Goal: Register for event/course

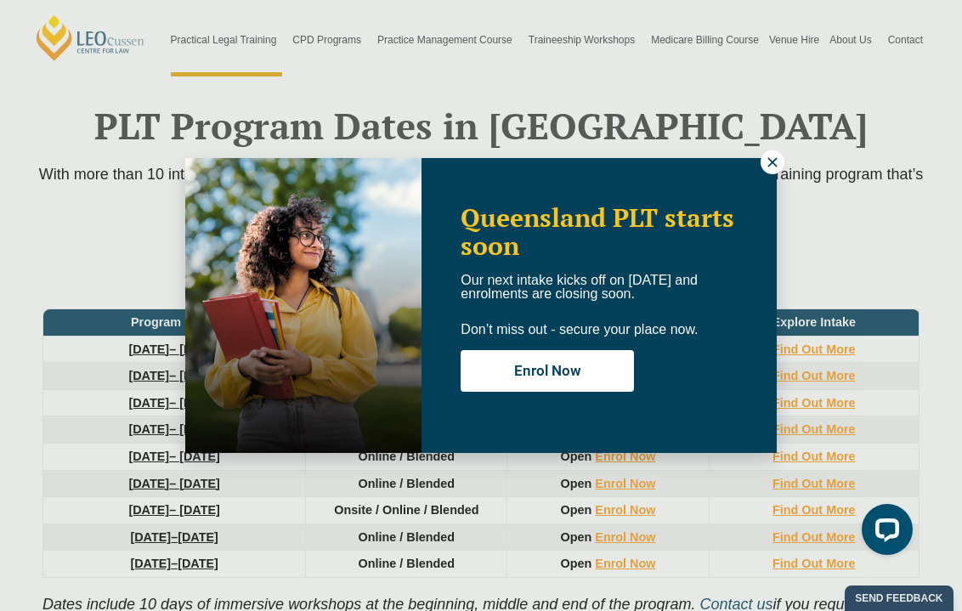
click at [772, 164] on icon at bounding box center [772, 162] width 15 height 15
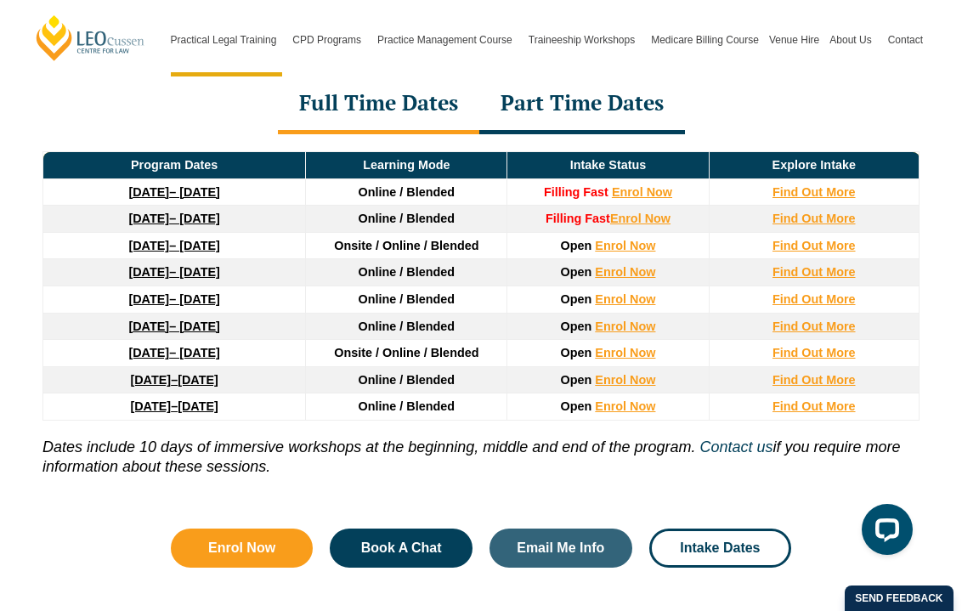
scroll to position [2321, 0]
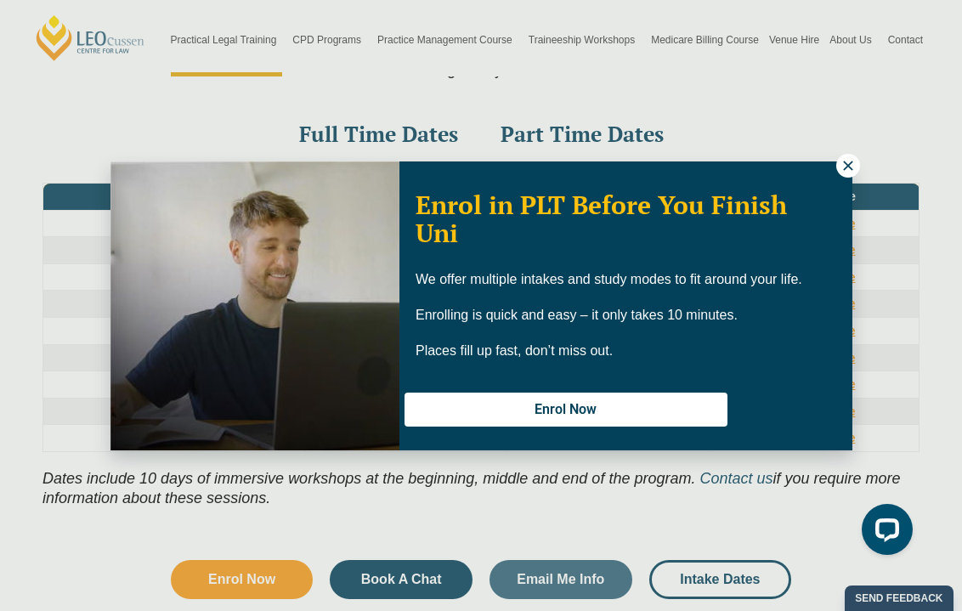
click at [844, 167] on icon at bounding box center [847, 165] width 15 height 15
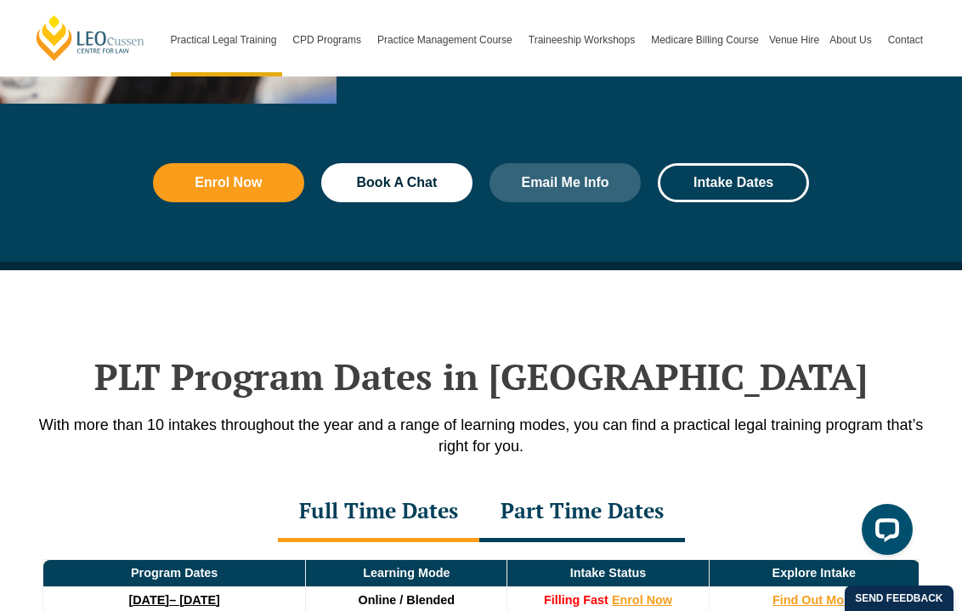
scroll to position [1933, 0]
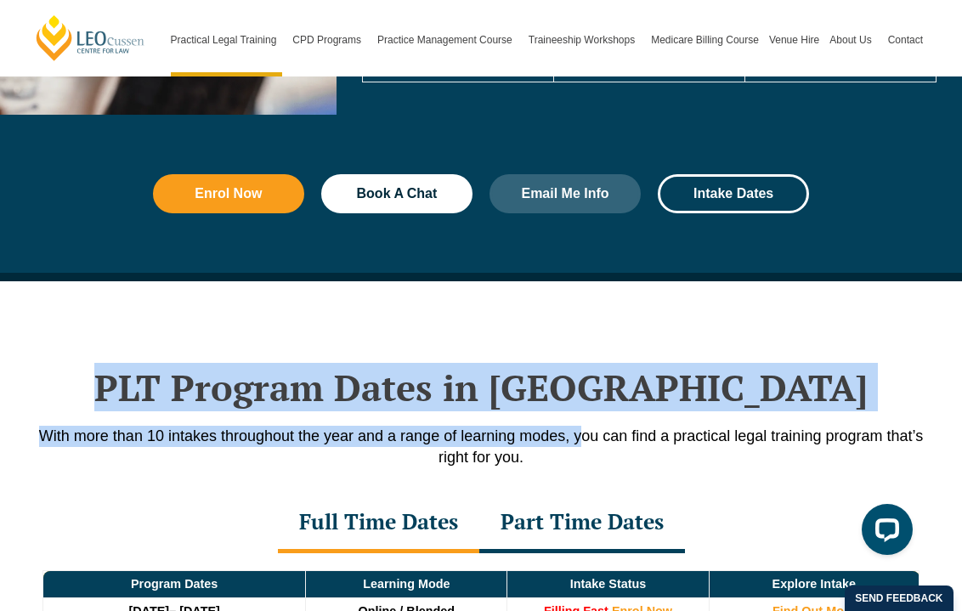
drag, startPoint x: 207, startPoint y: 353, endPoint x: 575, endPoint y: 426, distance: 376.0
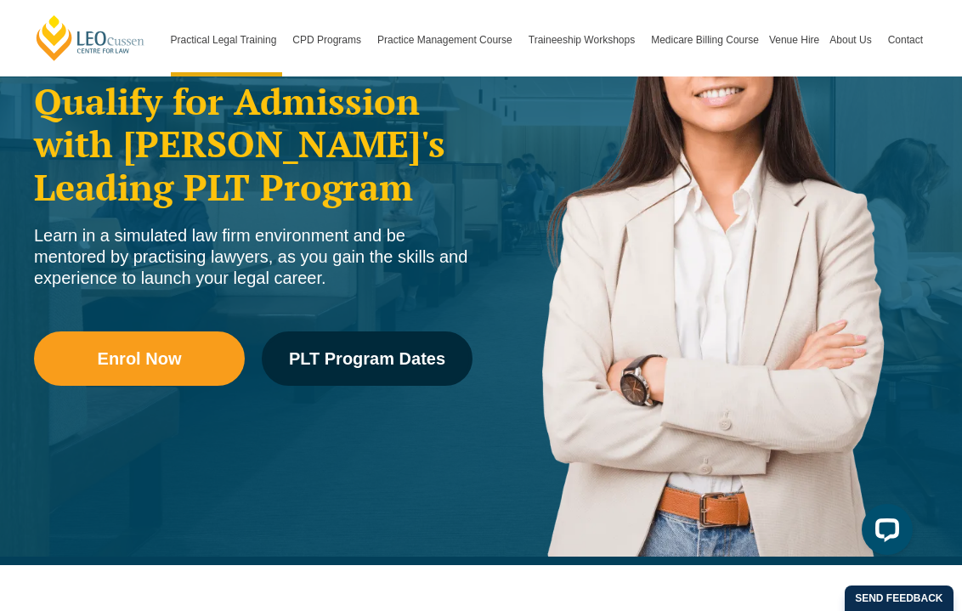
scroll to position [0, 0]
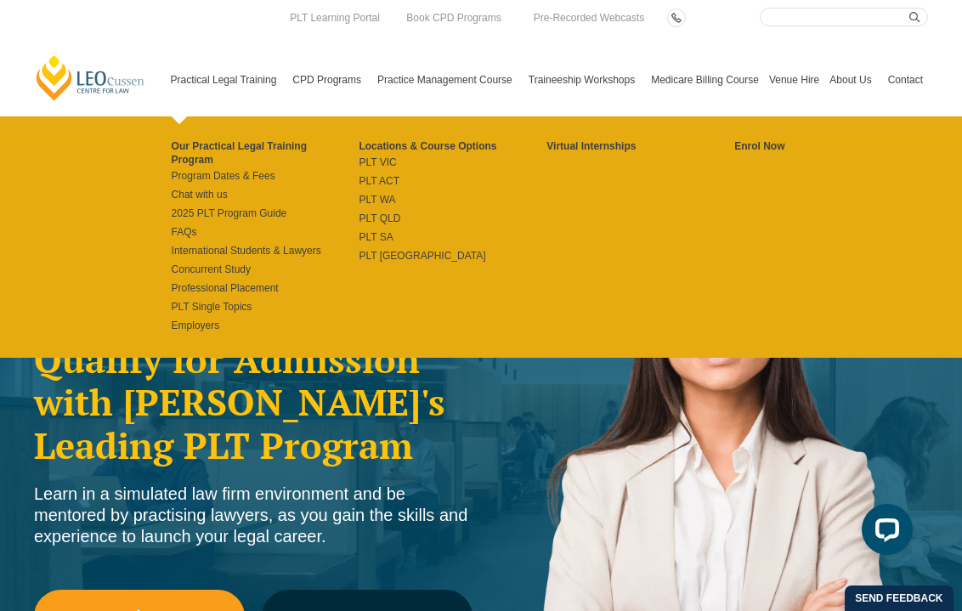
click at [223, 76] on link "Practical Legal Training" at bounding box center [227, 79] width 122 height 73
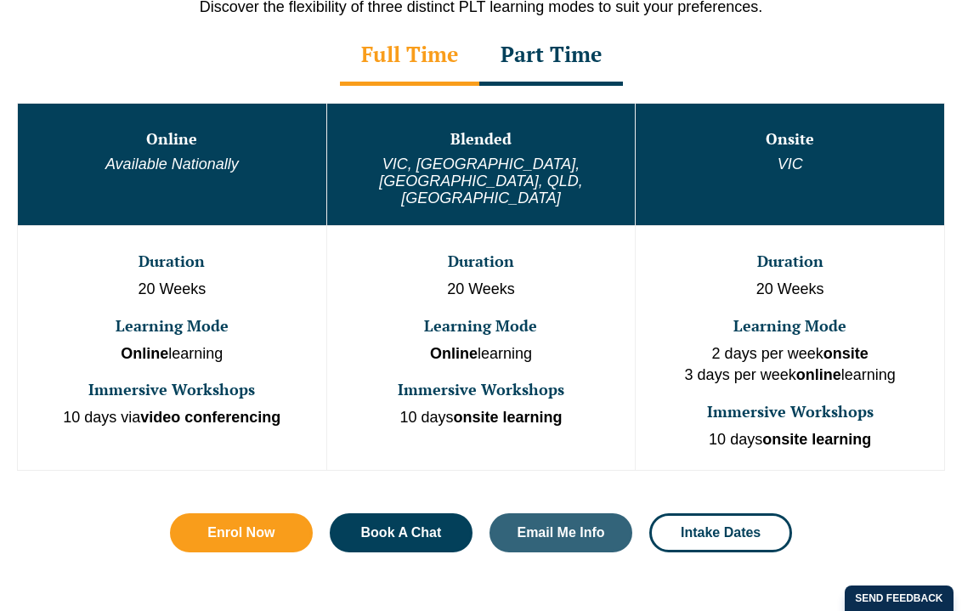
scroll to position [920, 0]
click at [461, 178] on link "PLT ACT" at bounding box center [453, 181] width 188 height 14
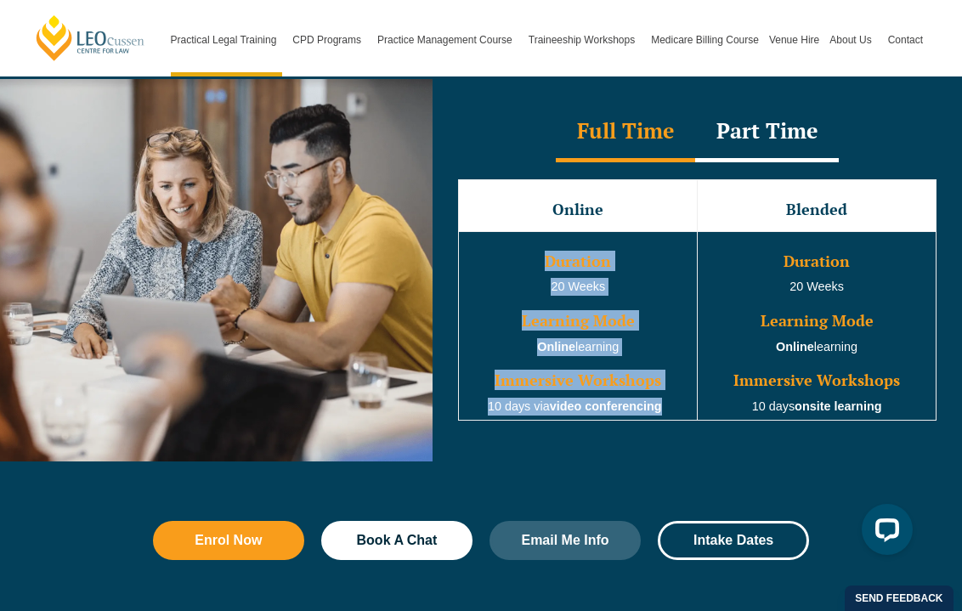
drag, startPoint x: 664, startPoint y: 393, endPoint x: 528, endPoint y: 232, distance: 211.1
click at [528, 232] on td "Duration 20 Weeks Learning Mode Online learning Immersive Workshops 10 days via…" at bounding box center [578, 325] width 239 height 189
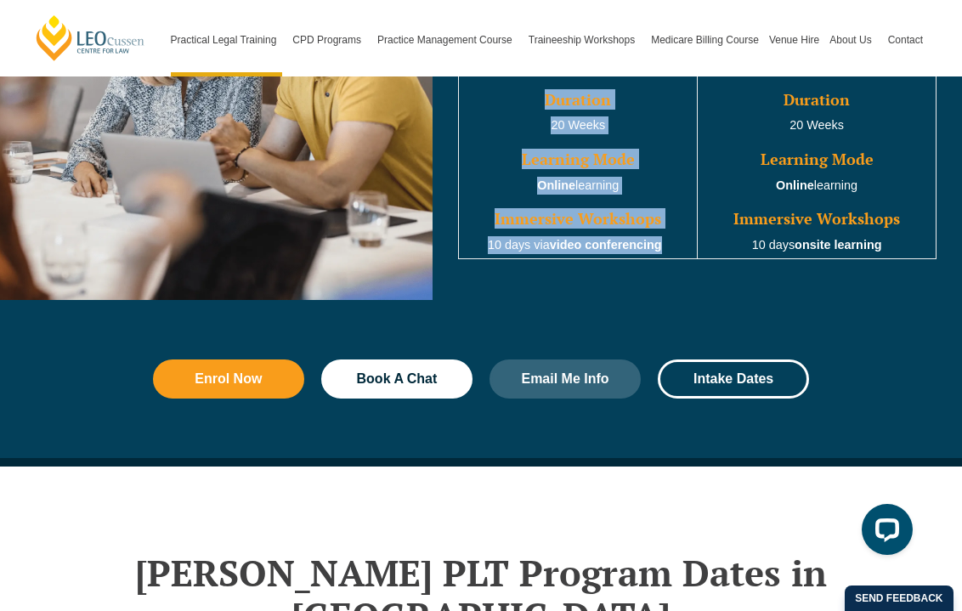
scroll to position [1746, 0]
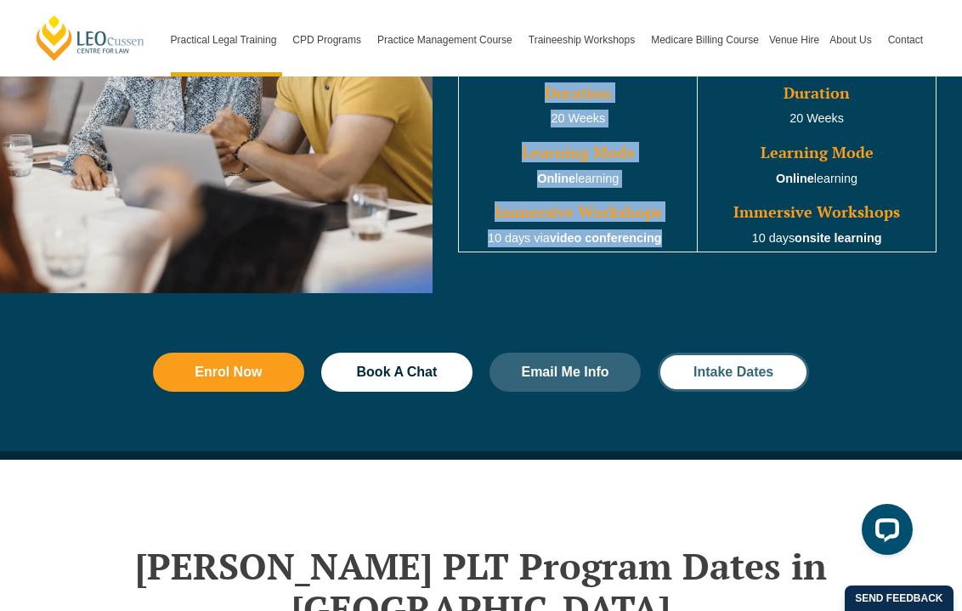
click at [754, 369] on link "Intake Dates" at bounding box center [733, 372] width 151 height 39
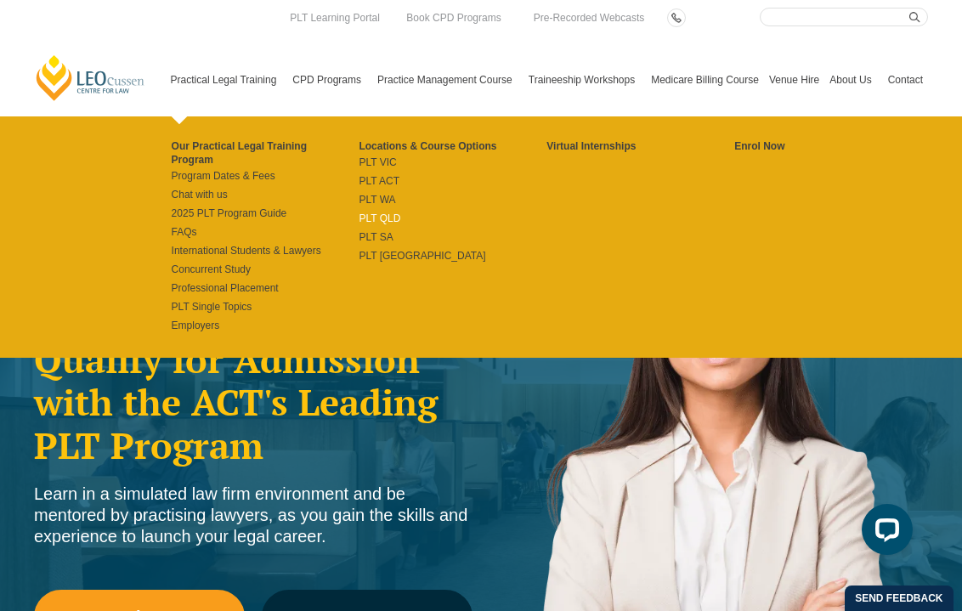
click at [359, 218] on link "PLT QLD" at bounding box center [453, 219] width 188 height 14
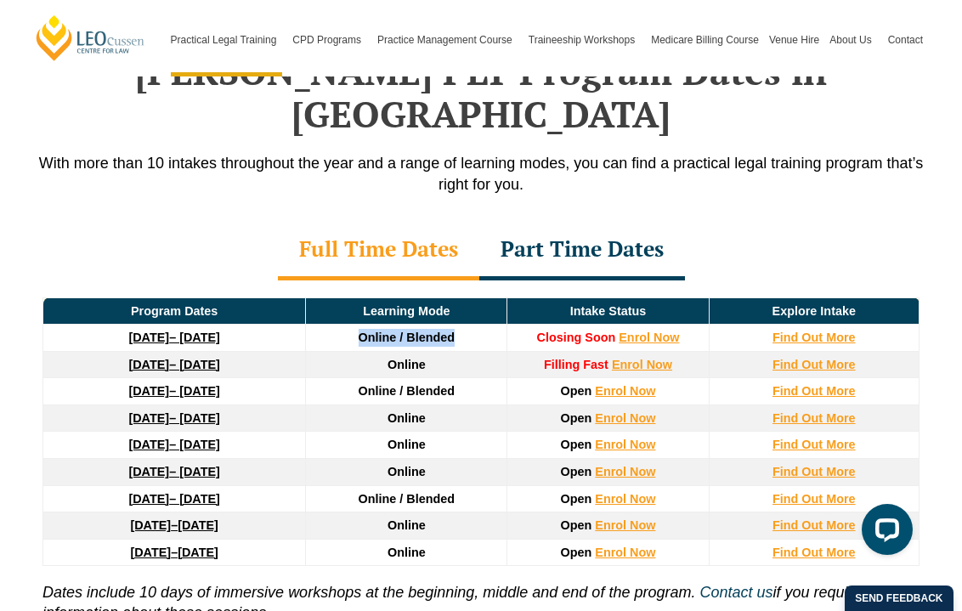
drag, startPoint x: 320, startPoint y: 285, endPoint x: 525, endPoint y: 283, distance: 205.7
click at [525, 325] on tr "22 September 2025 – 20 February 2026 Online / Blended Closing Soon Enrol Now Fi…" at bounding box center [481, 338] width 876 height 27
click at [475, 378] on td "Online / Blended" at bounding box center [406, 391] width 201 height 27
click at [800, 331] on strong "Find Out More" at bounding box center [813, 338] width 83 height 14
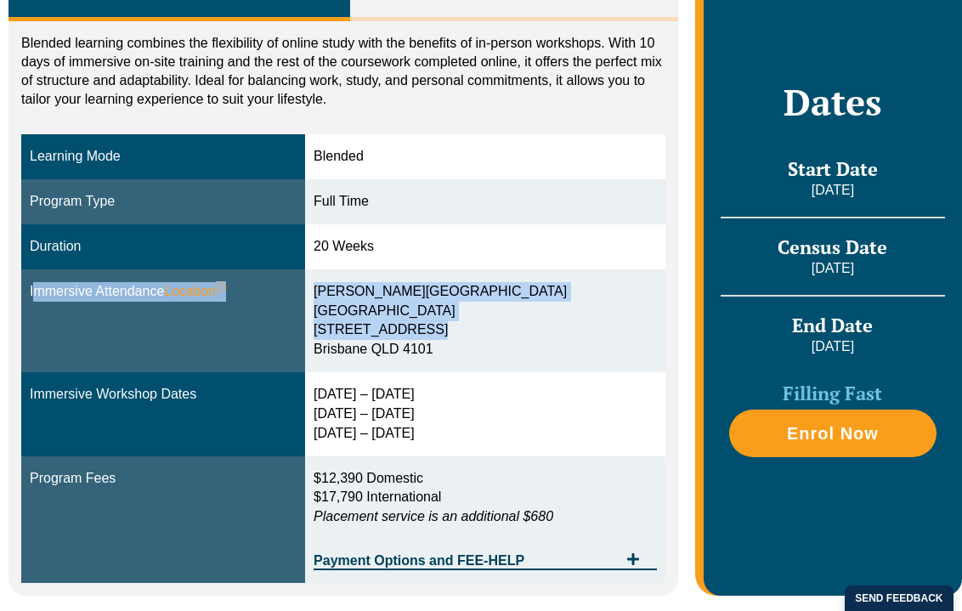
click at [459, 340] on tr "Immersive Attendance Location ⓘ You will participate in three key ‘Immersives’ …" at bounding box center [343, 320] width 644 height 103
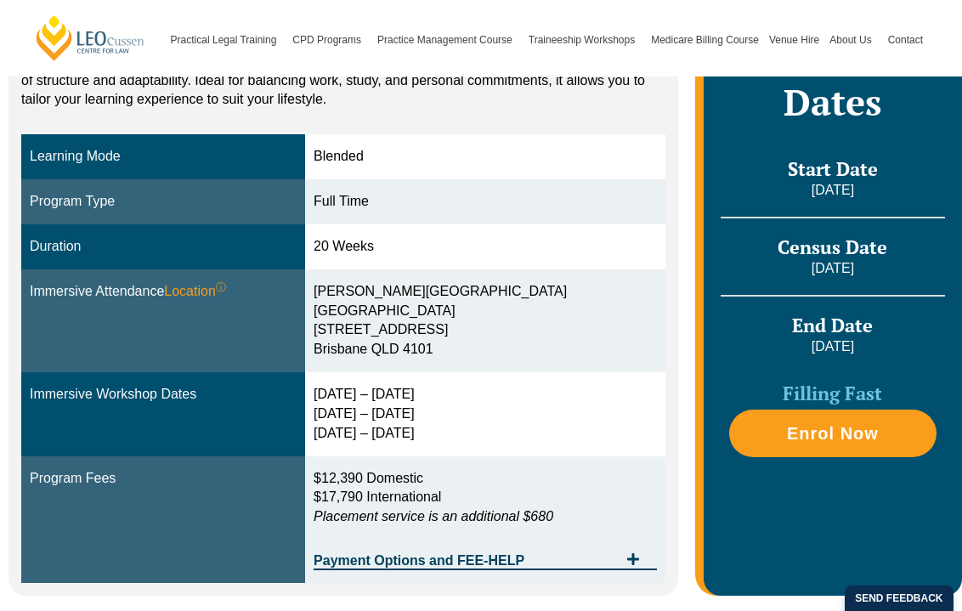
click at [460, 404] on div "[DATE] – [DATE] [DATE] – [DATE] [DATE] – [DATE]" at bounding box center [485, 414] width 343 height 59
drag, startPoint x: 459, startPoint y: 418, endPoint x: 331, endPoint y: 389, distance: 130.7
click at [331, 389] on div "29 Sep – 2 Oct 2025 9 – 11 Dec 2025 10 – 12 Feb 2026" at bounding box center [485, 414] width 343 height 59
click at [386, 422] on div "29 Sep – 2 Oct 2025 9 – 11 Dec 2025 10 – 12 Feb 2026" at bounding box center [485, 414] width 343 height 59
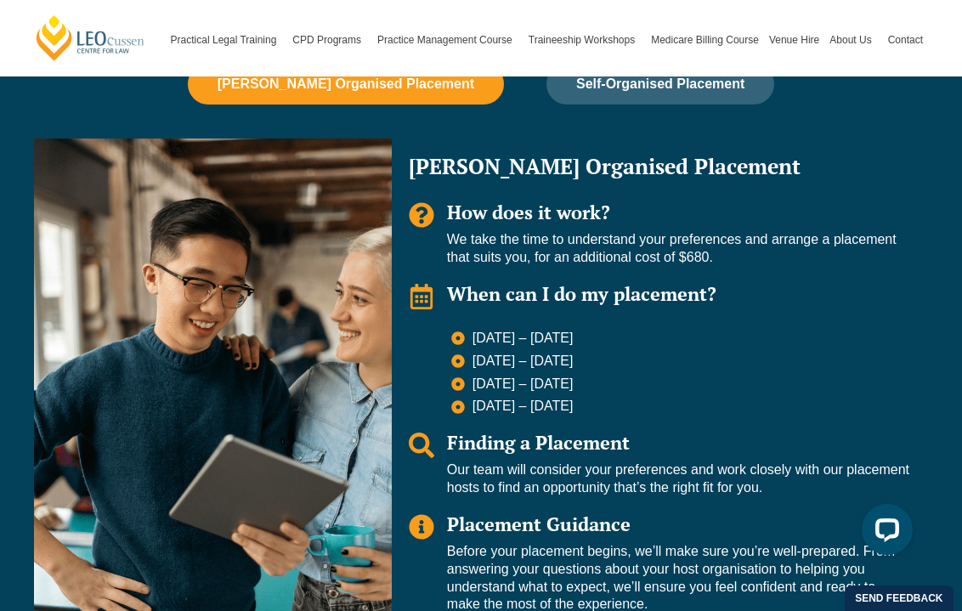
scroll to position [1284, 0]
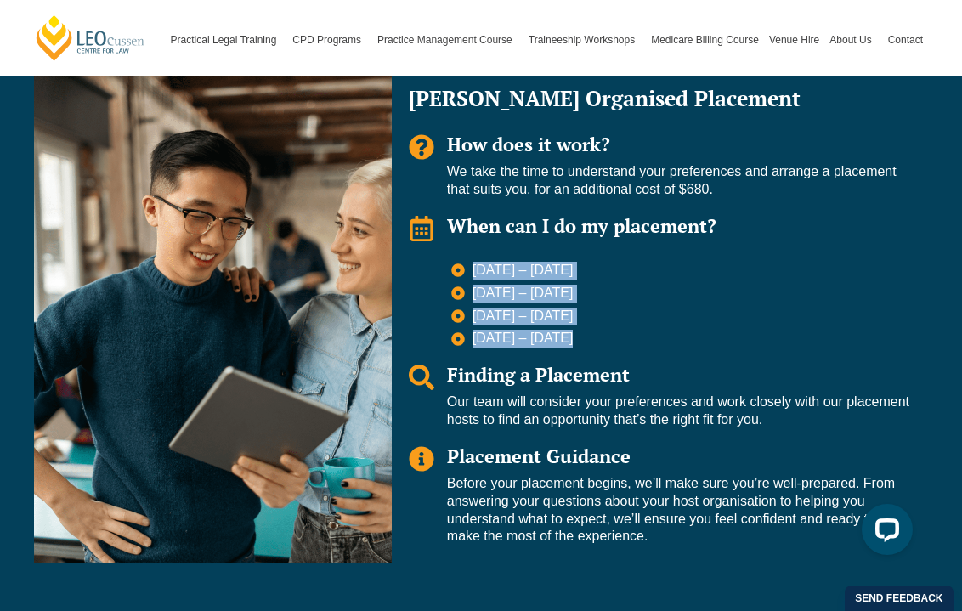
drag, startPoint x: 435, startPoint y: 277, endPoint x: 638, endPoint y: 358, distance: 218.6
click at [638, 358] on div "Leo Organised Placement How does it work? We take the time to understand your p…" at bounding box center [660, 317] width 536 height 492
click at [703, 348] on div "Leo Organised Placement How does it work? We take the time to understand your p…" at bounding box center [660, 317] width 536 height 492
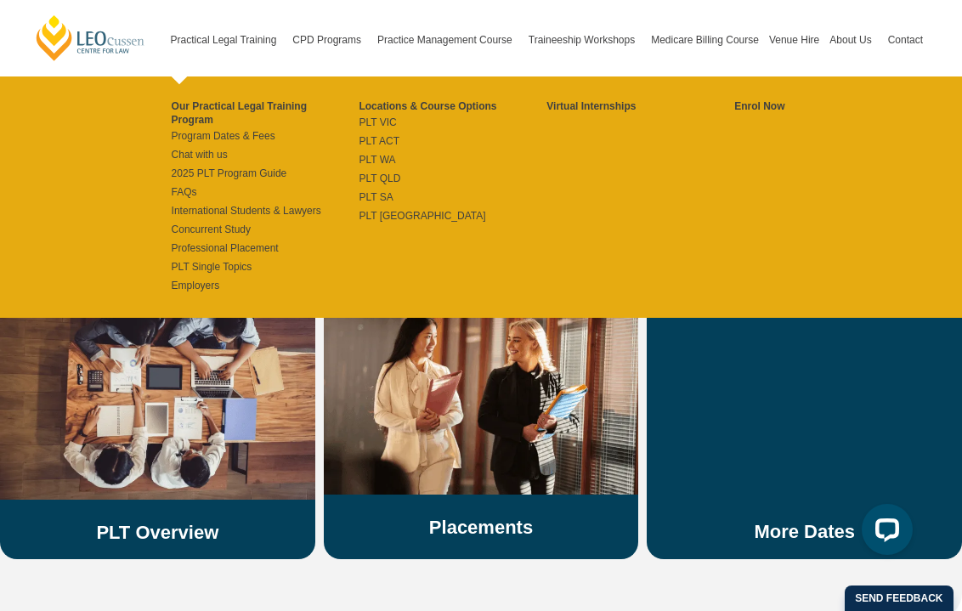
scroll to position [3239, 0]
